Goal: Transaction & Acquisition: Purchase product/service

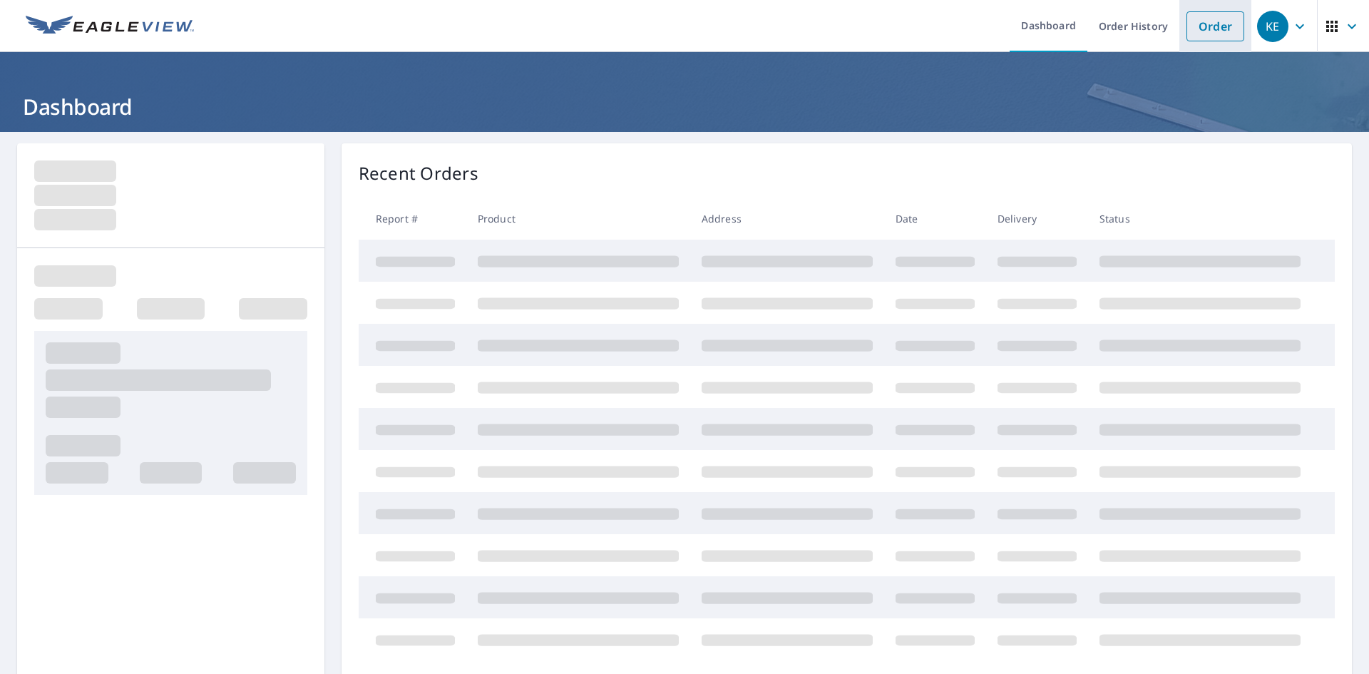
click at [1212, 28] on link "Order" at bounding box center [1215, 26] width 58 height 30
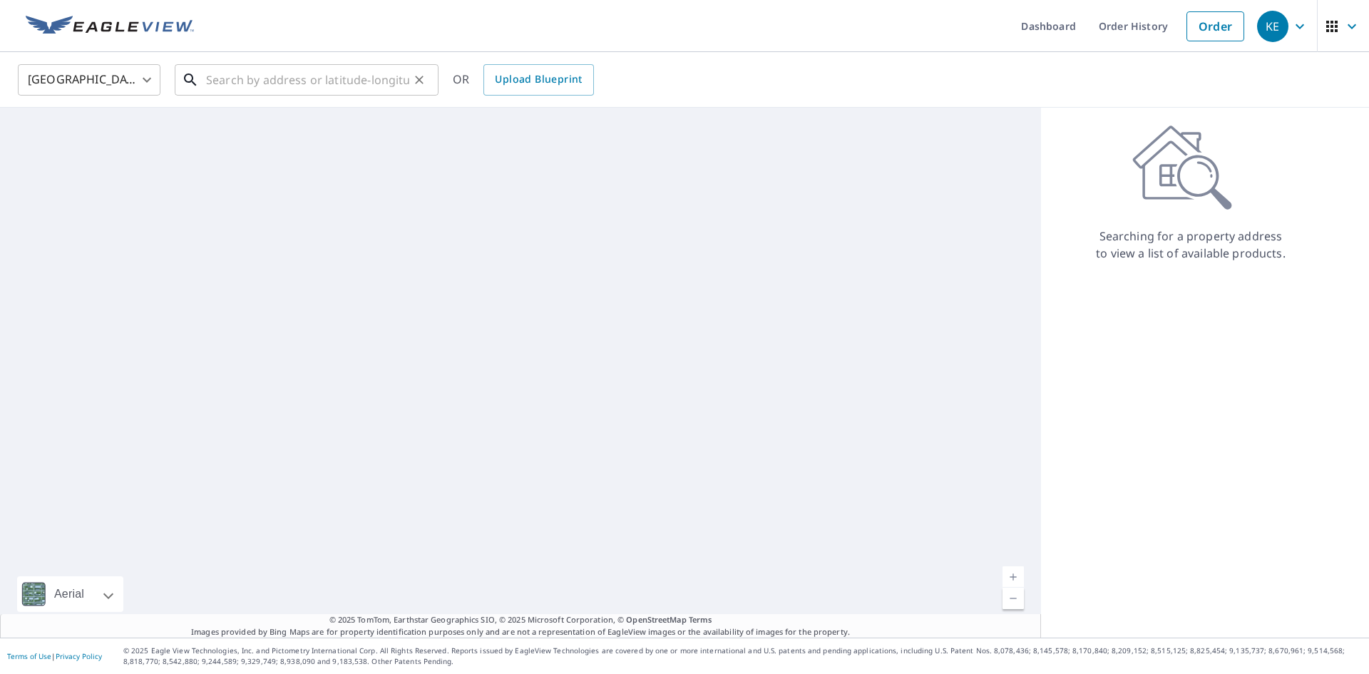
click at [304, 80] on input "text" at bounding box center [307, 80] width 203 height 40
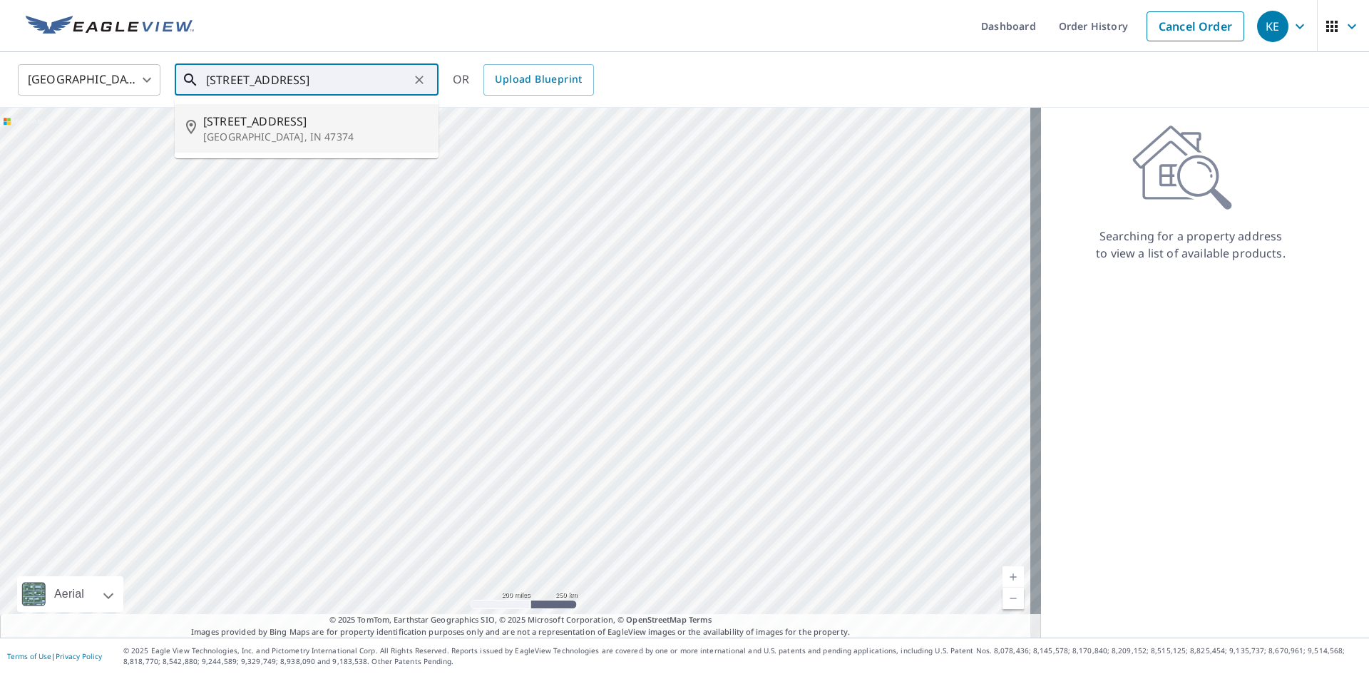
click at [282, 143] on p "[GEOGRAPHIC_DATA], IN 47374" at bounding box center [315, 137] width 224 height 14
type input "[STREET_ADDRESS]"
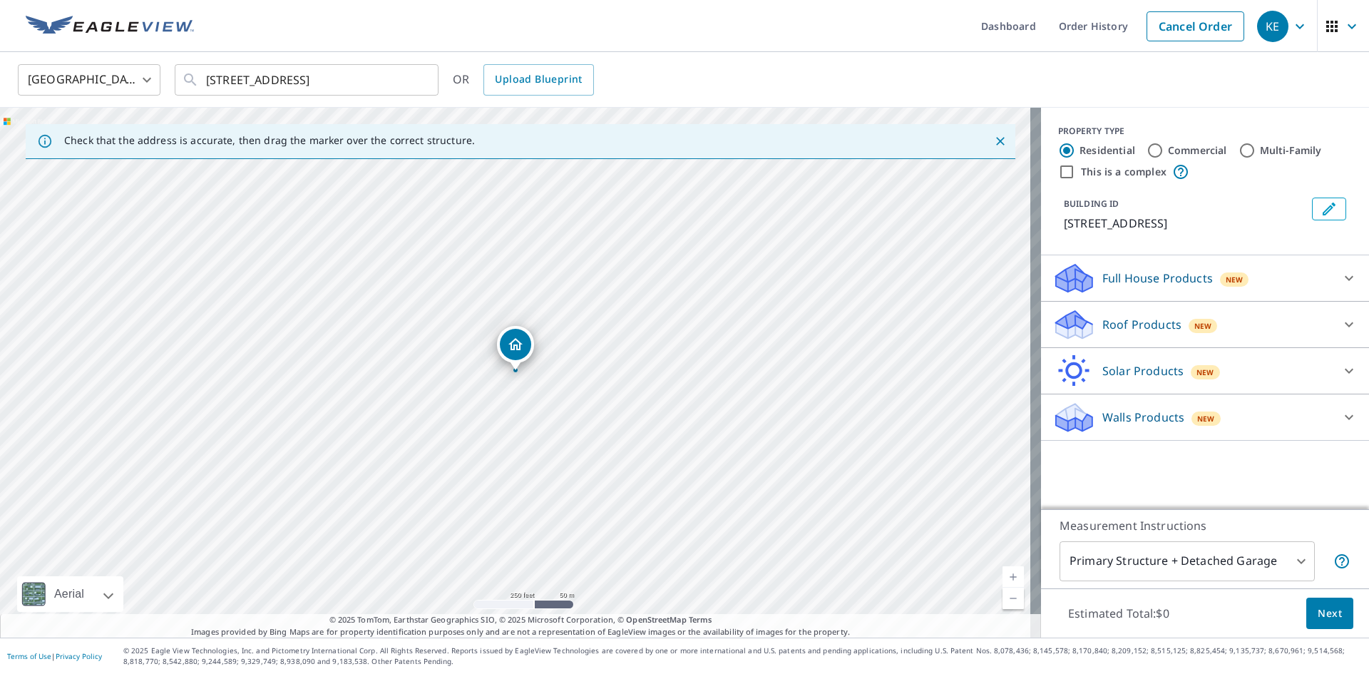
click at [1136, 315] on div "Roof Products New" at bounding box center [1191, 325] width 279 height 34
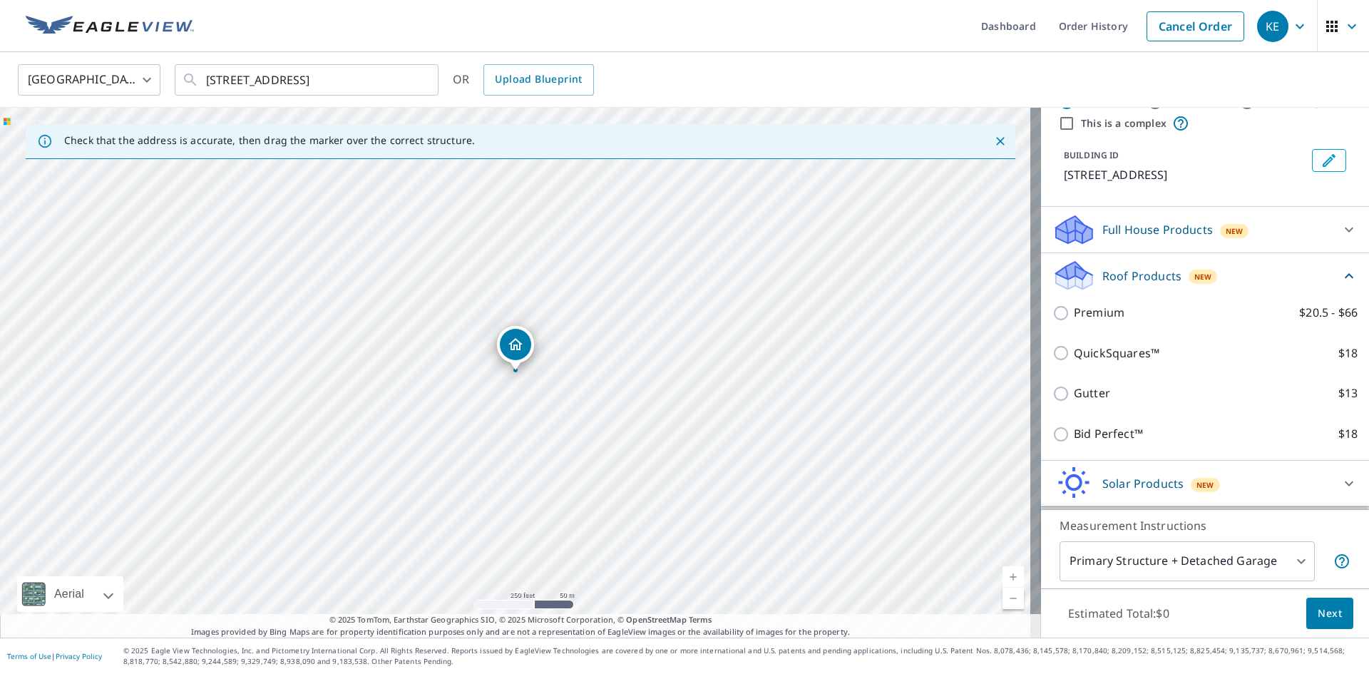
scroll to position [71, 0]
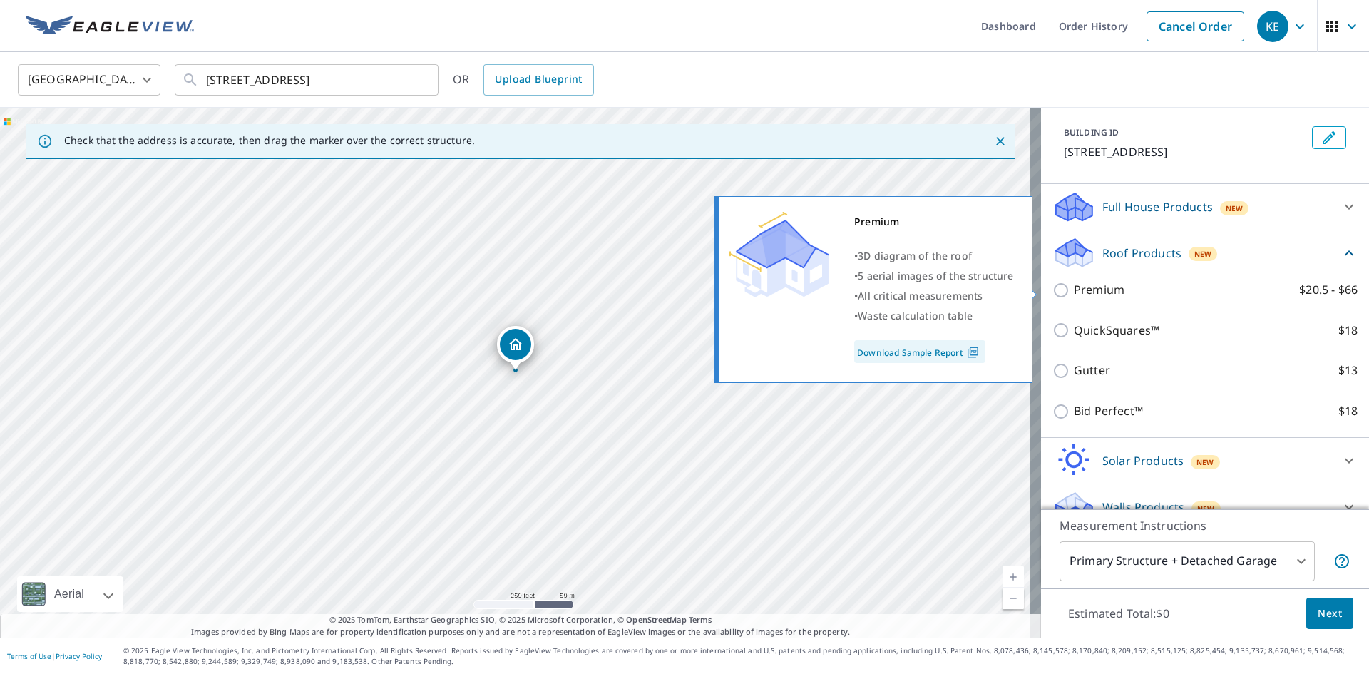
click at [1089, 295] on p "Premium" at bounding box center [1099, 290] width 51 height 18
click at [1074, 295] on input "Premium $20.5 - $66" at bounding box center [1062, 290] width 21 height 17
checkbox input "true"
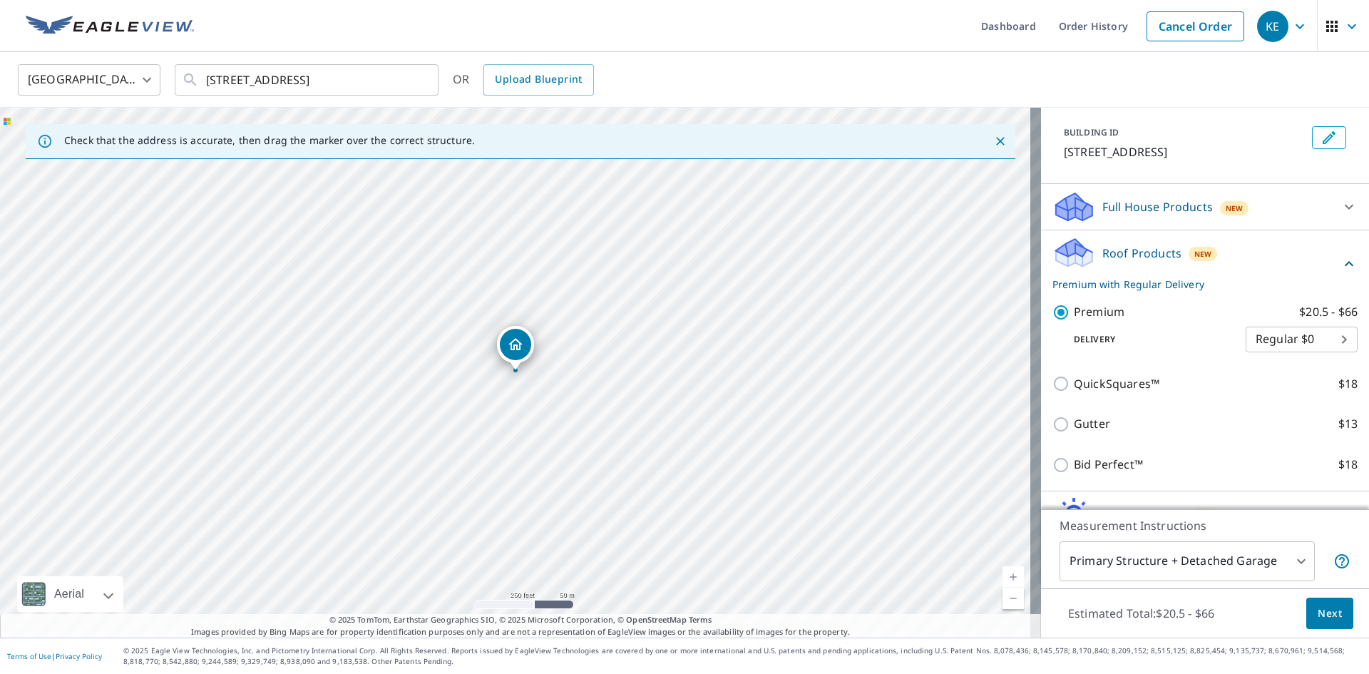
click at [1318, 620] on span "Next" at bounding box center [1330, 614] width 24 height 18
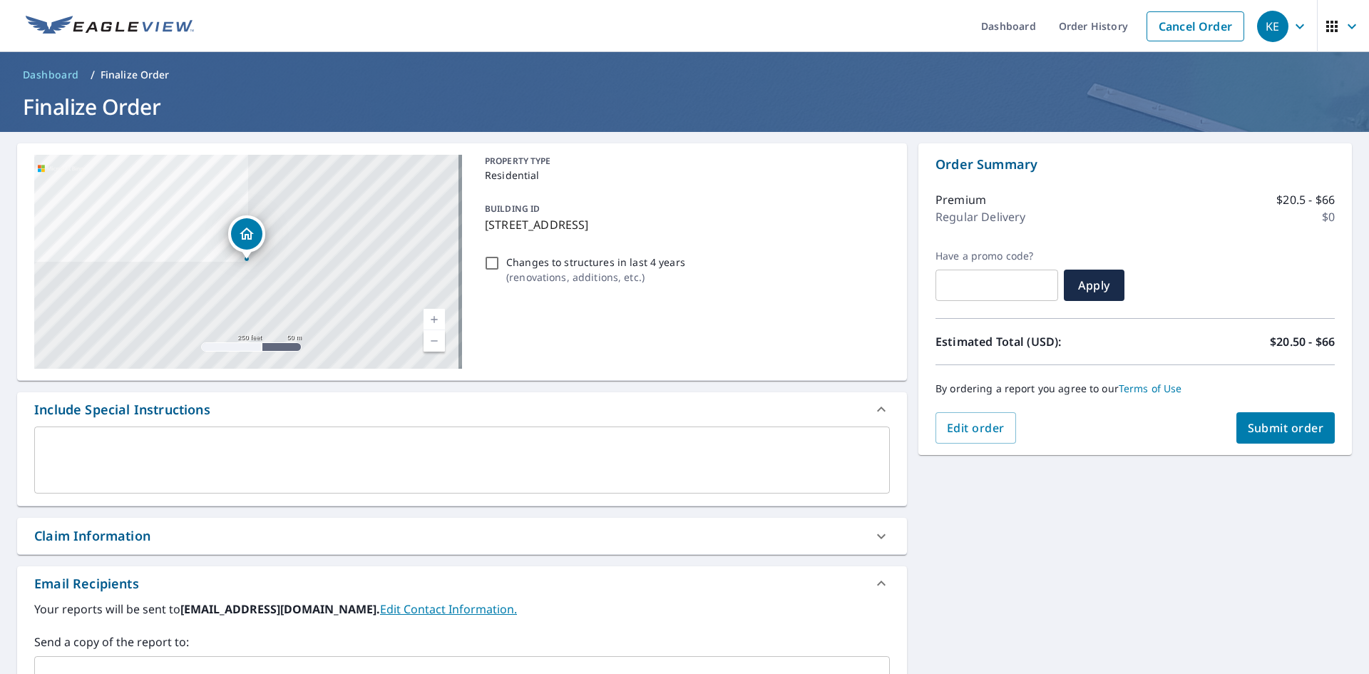
click at [1259, 438] on button "Submit order" at bounding box center [1285, 427] width 99 height 31
